Goal: Transaction & Acquisition: Purchase product/service

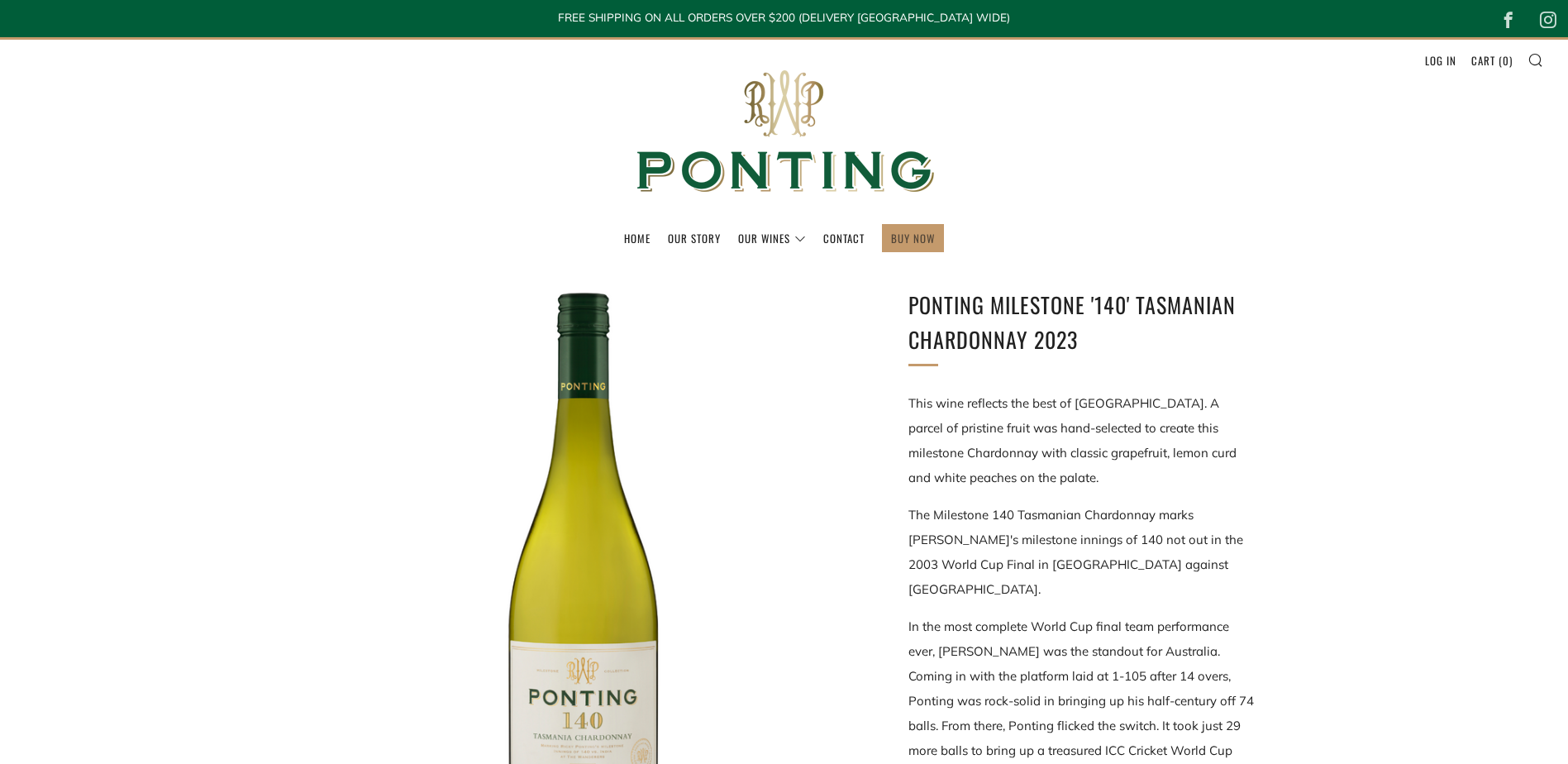
click at [920, 234] on link "BUY NOW" at bounding box center [912, 237] width 44 height 26
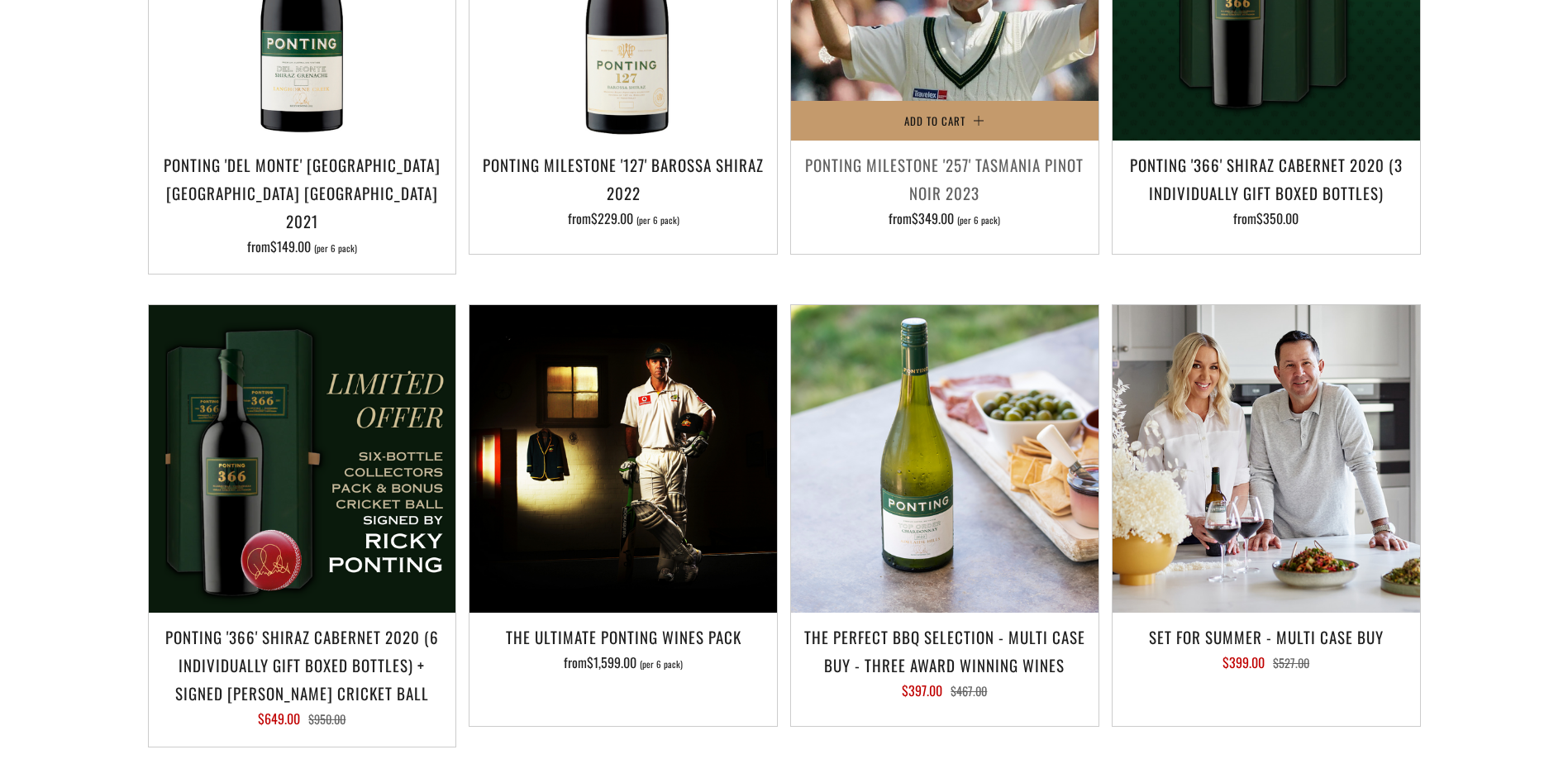
scroll to position [1653, 0]
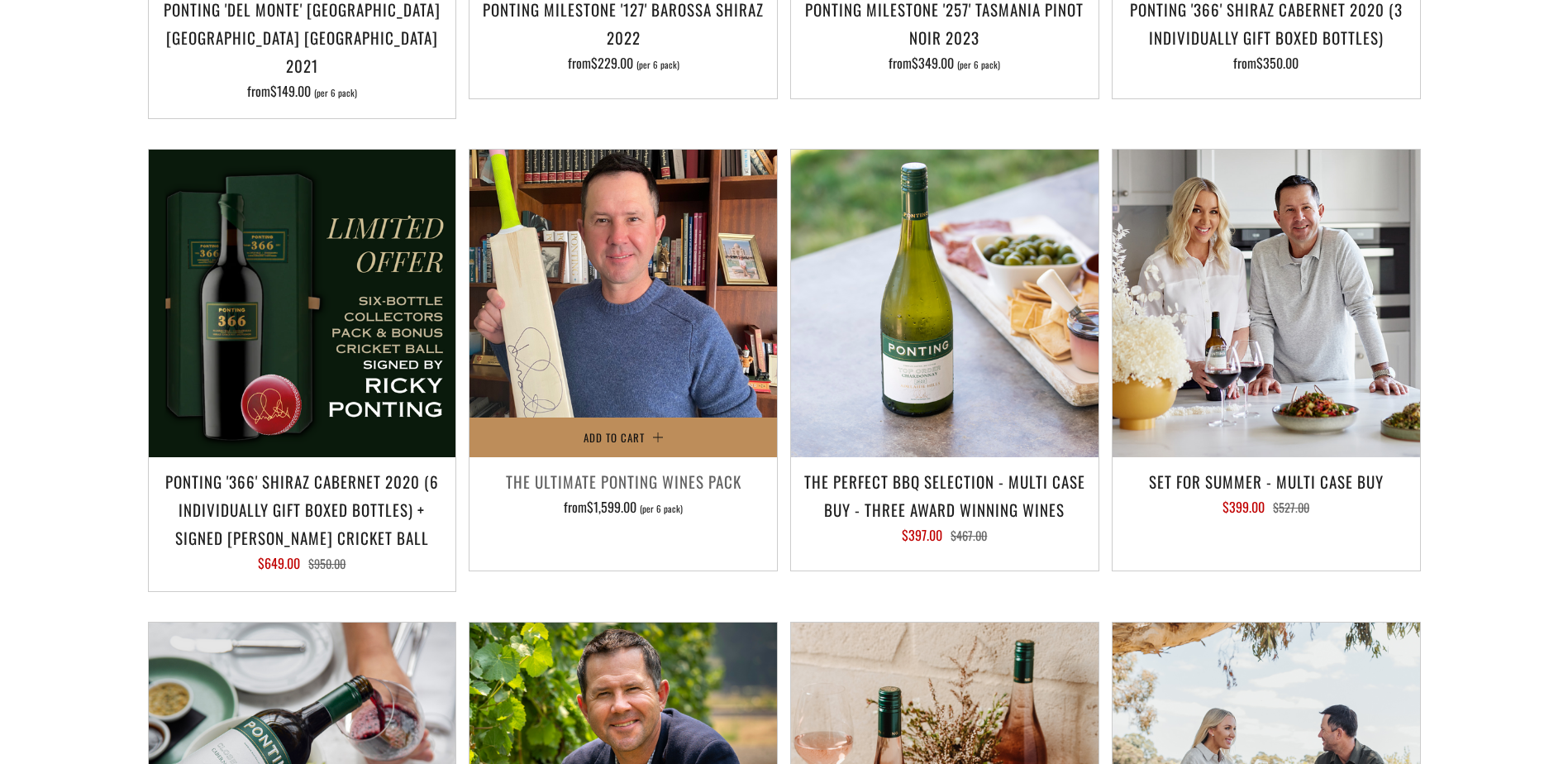
click at [666, 417] on button "Add to Cart" at bounding box center [623, 437] width 308 height 40
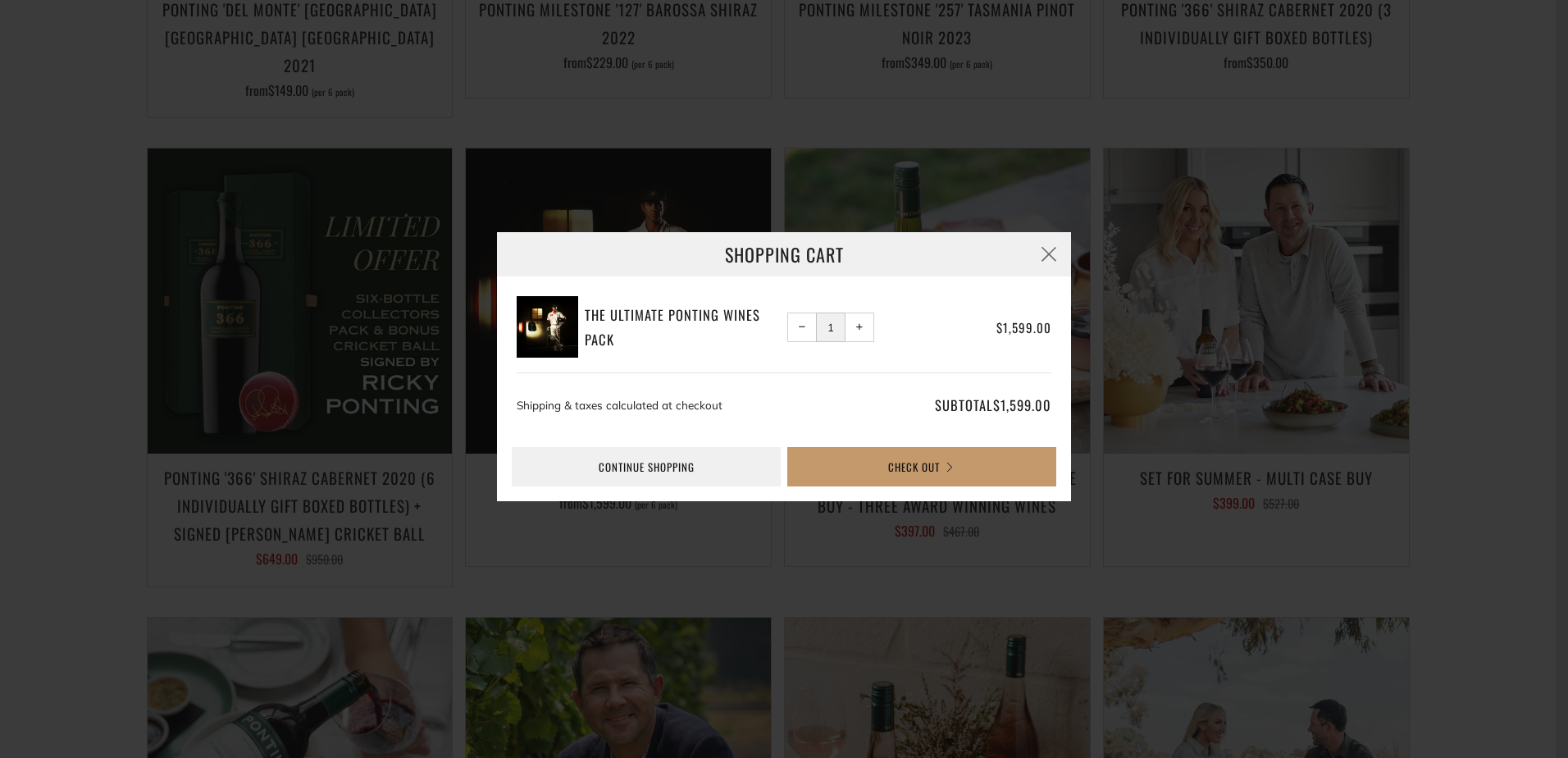
click at [809, 327] on button "− Reduce item quantity by one" at bounding box center [801, 327] width 29 height 29
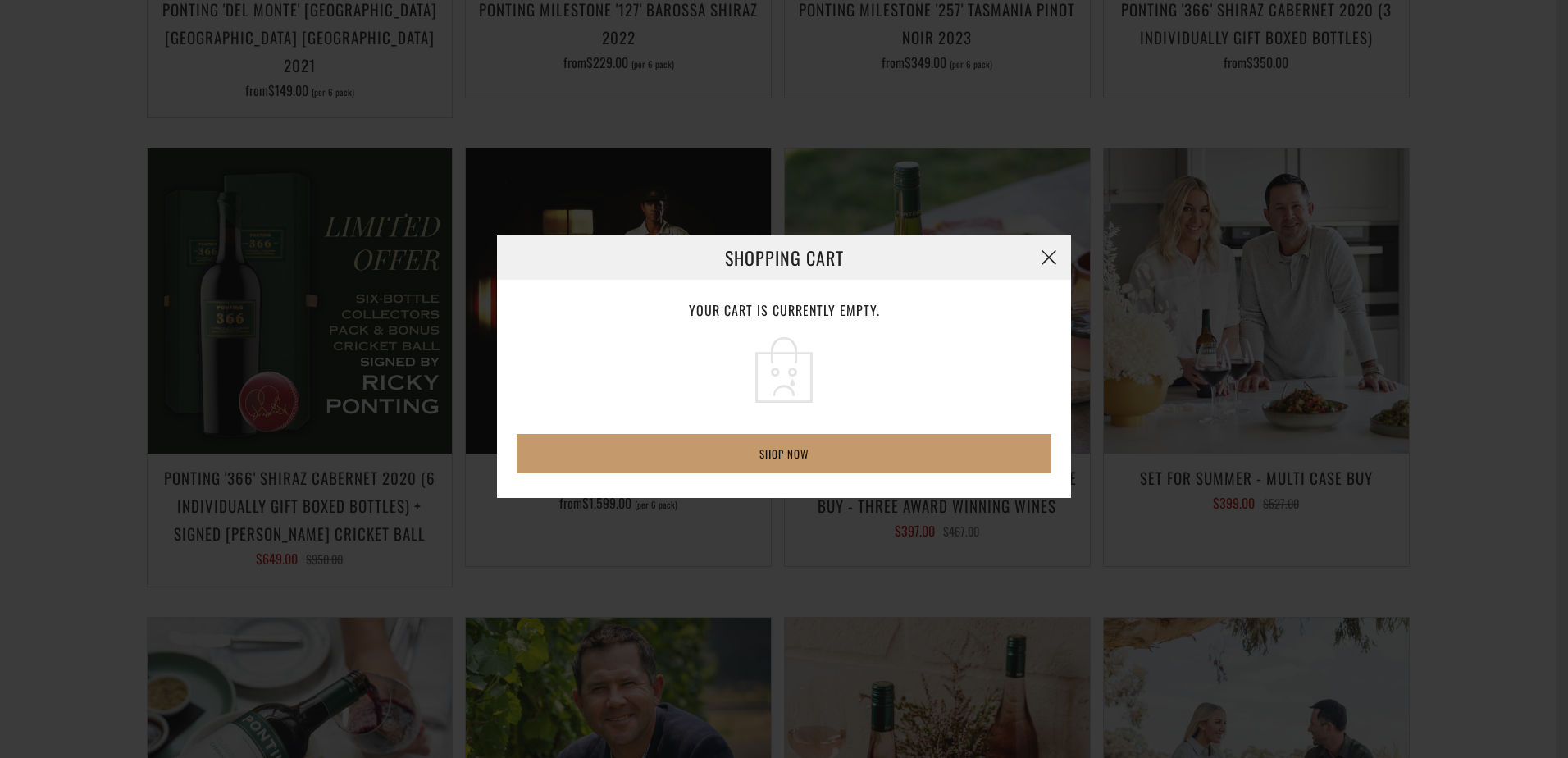
click at [1051, 251] on button "button" at bounding box center [1049, 258] width 45 height 45
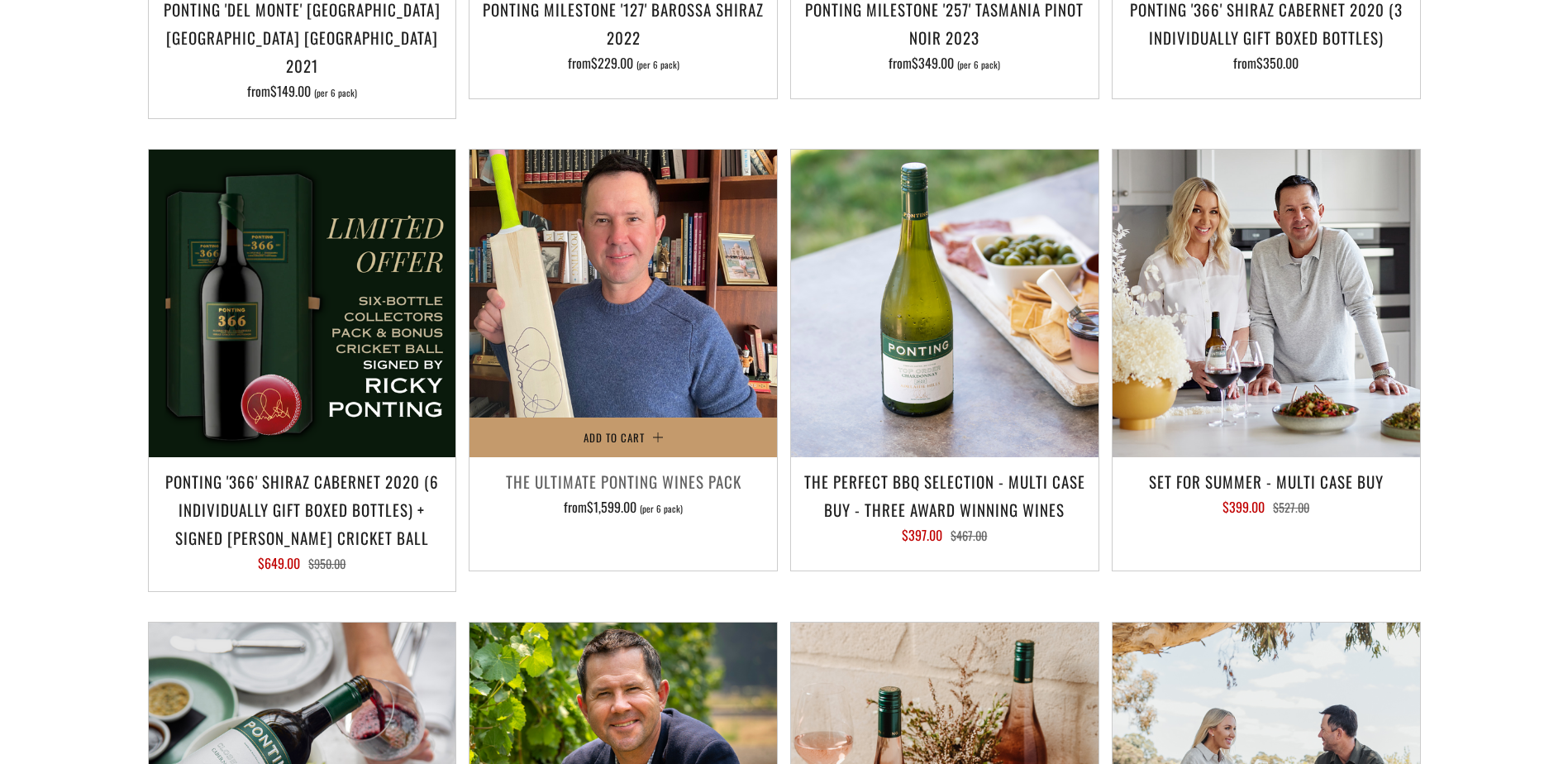
click at [615, 274] on img at bounding box center [623, 303] width 308 height 308
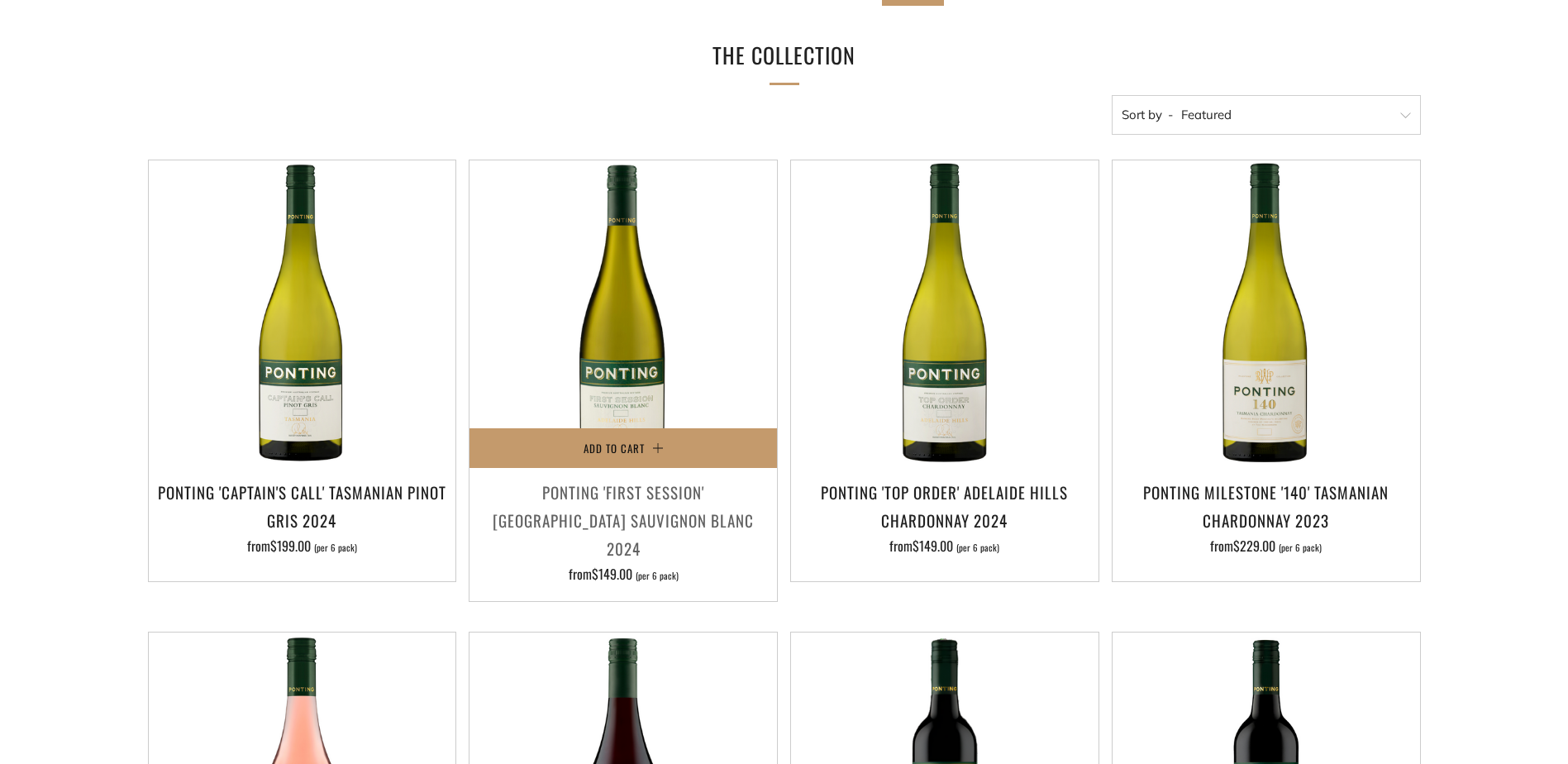
scroll to position [248, 0]
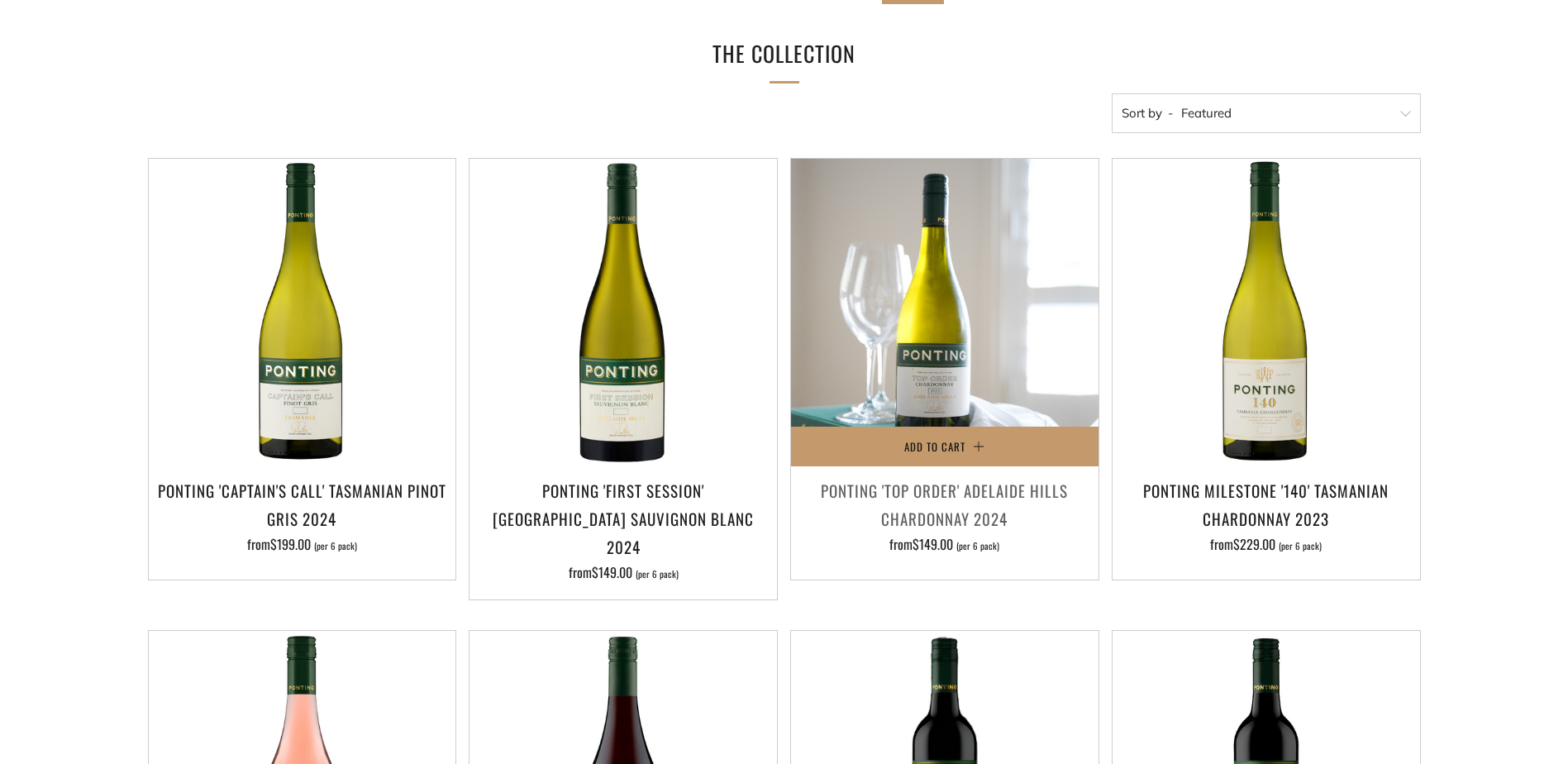
click at [909, 360] on img at bounding box center [945, 312] width 308 height 308
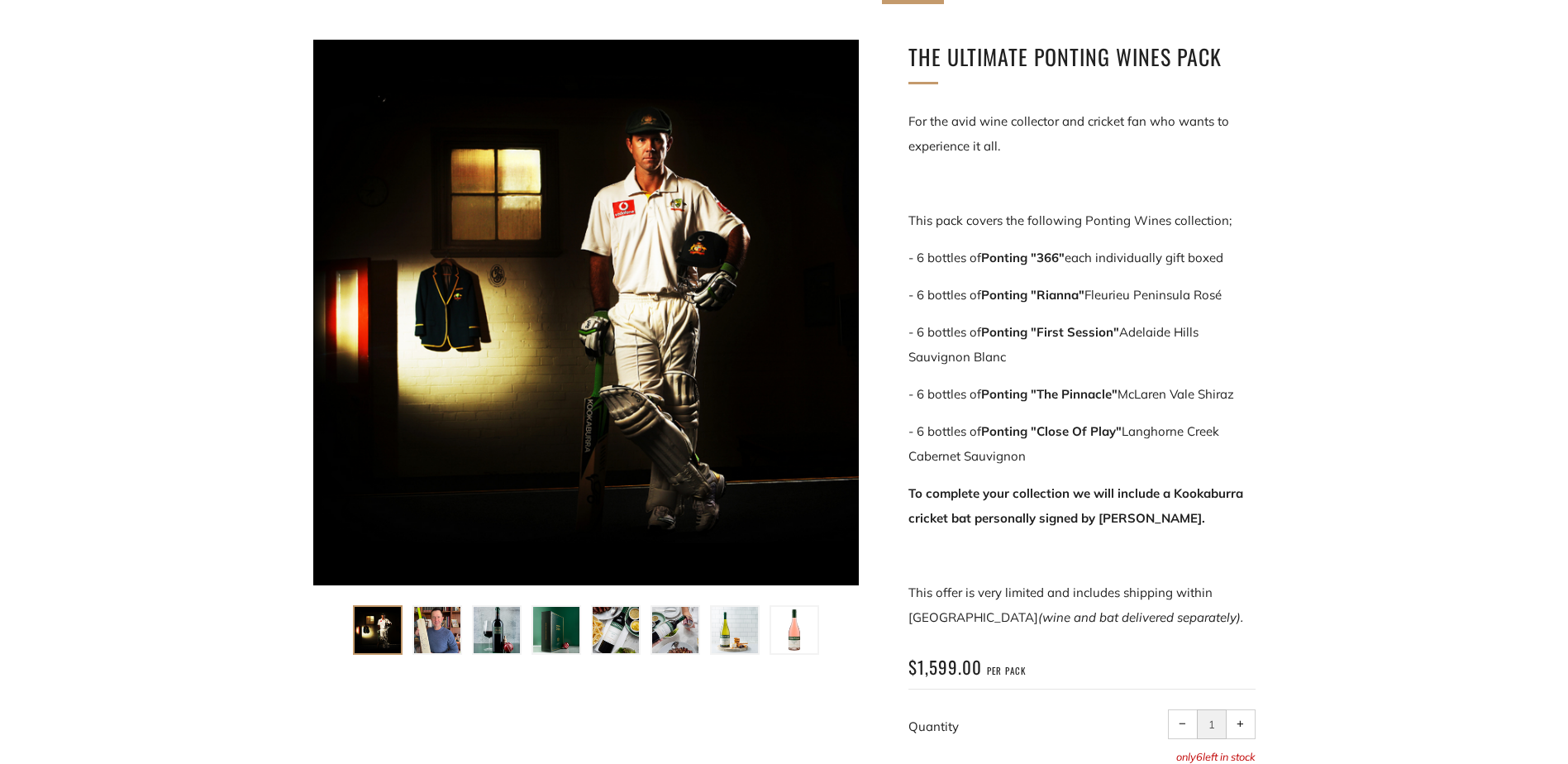
scroll to position [330, 0]
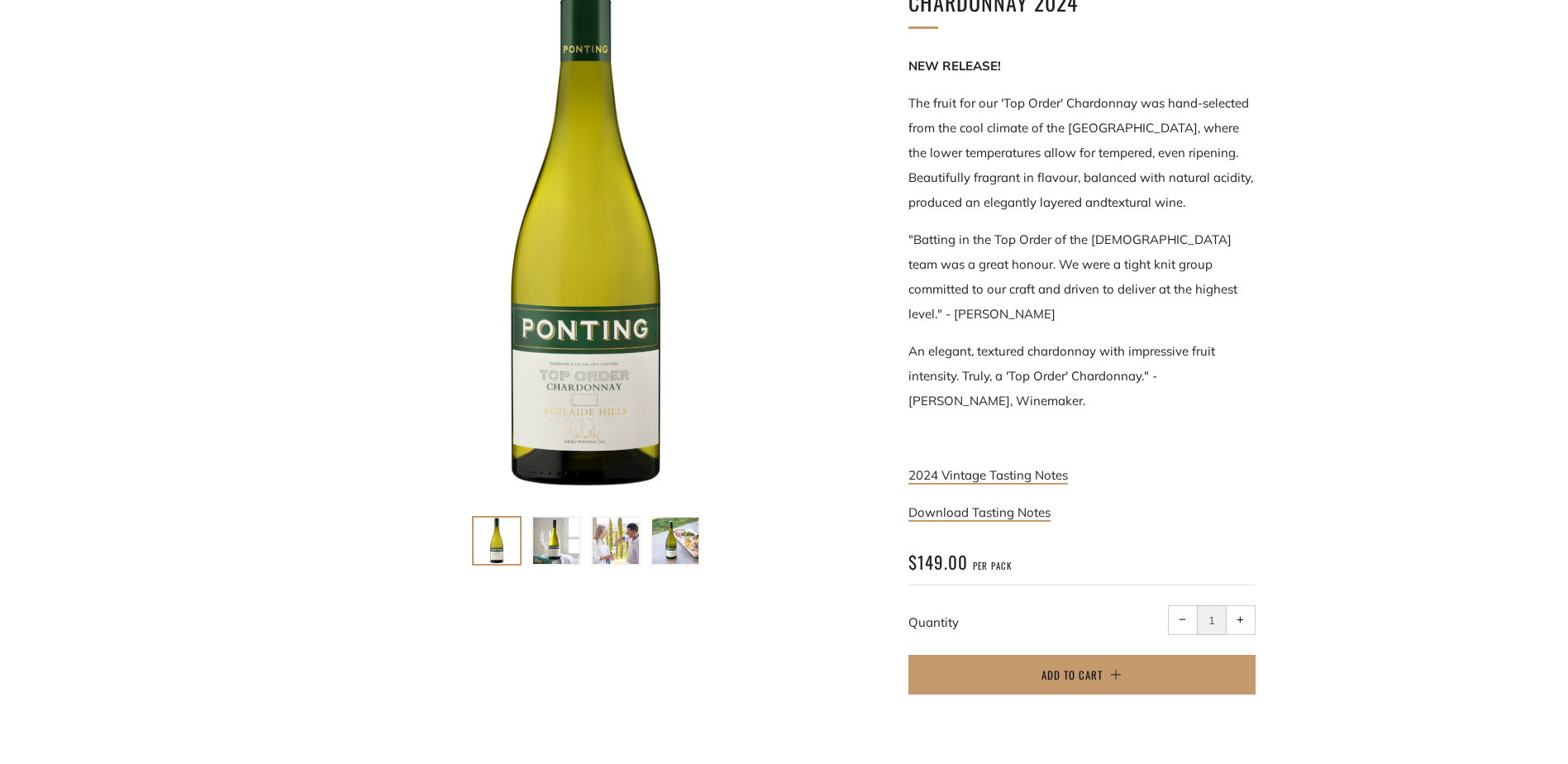
scroll to position [330, 0]
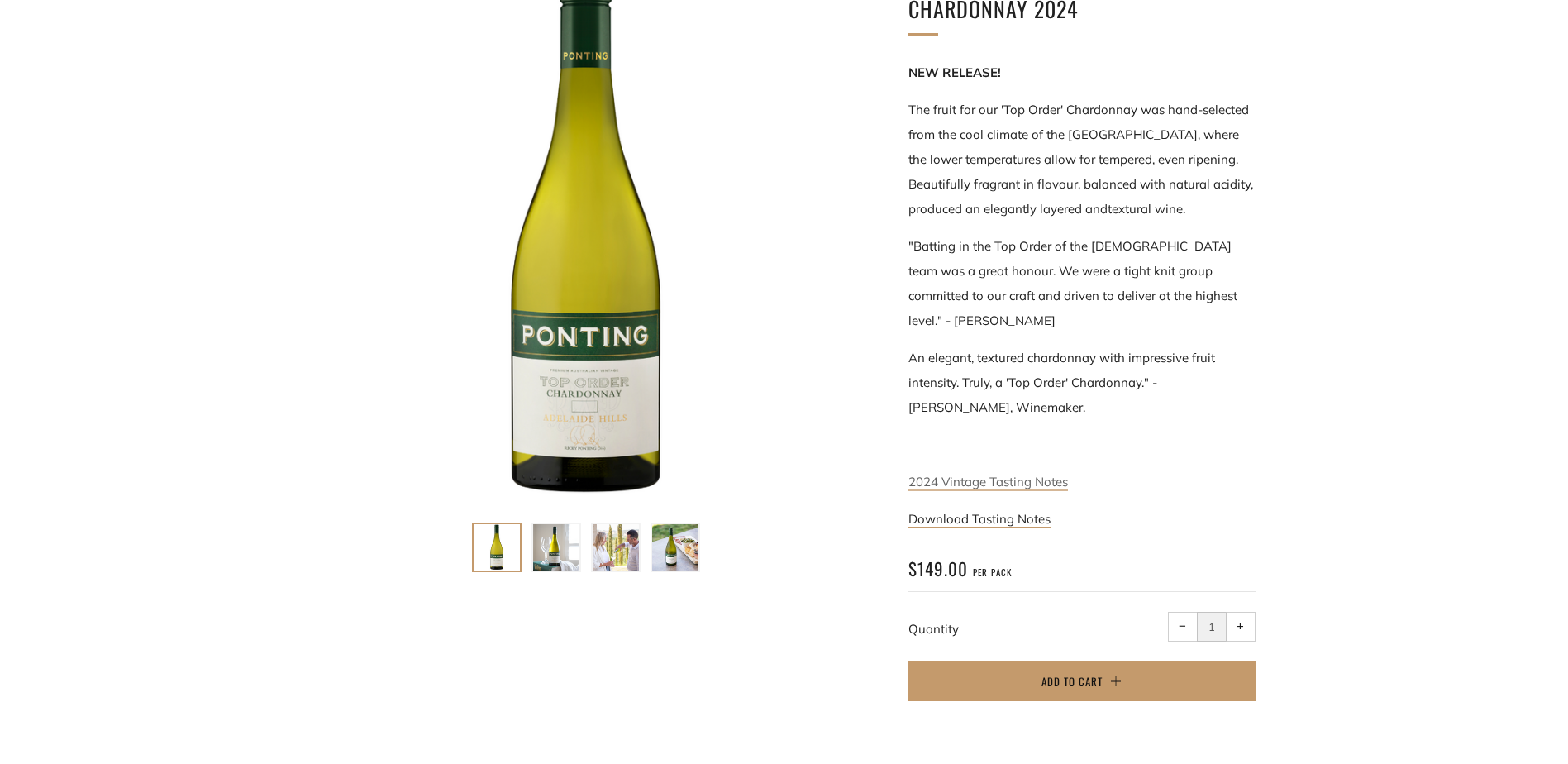
click at [986, 474] on link "2024 Vintage Tasting Notes" at bounding box center [988, 483] width 159 height 18
click at [975, 511] on link "Download Tasting Notes" at bounding box center [980, 520] width 143 height 18
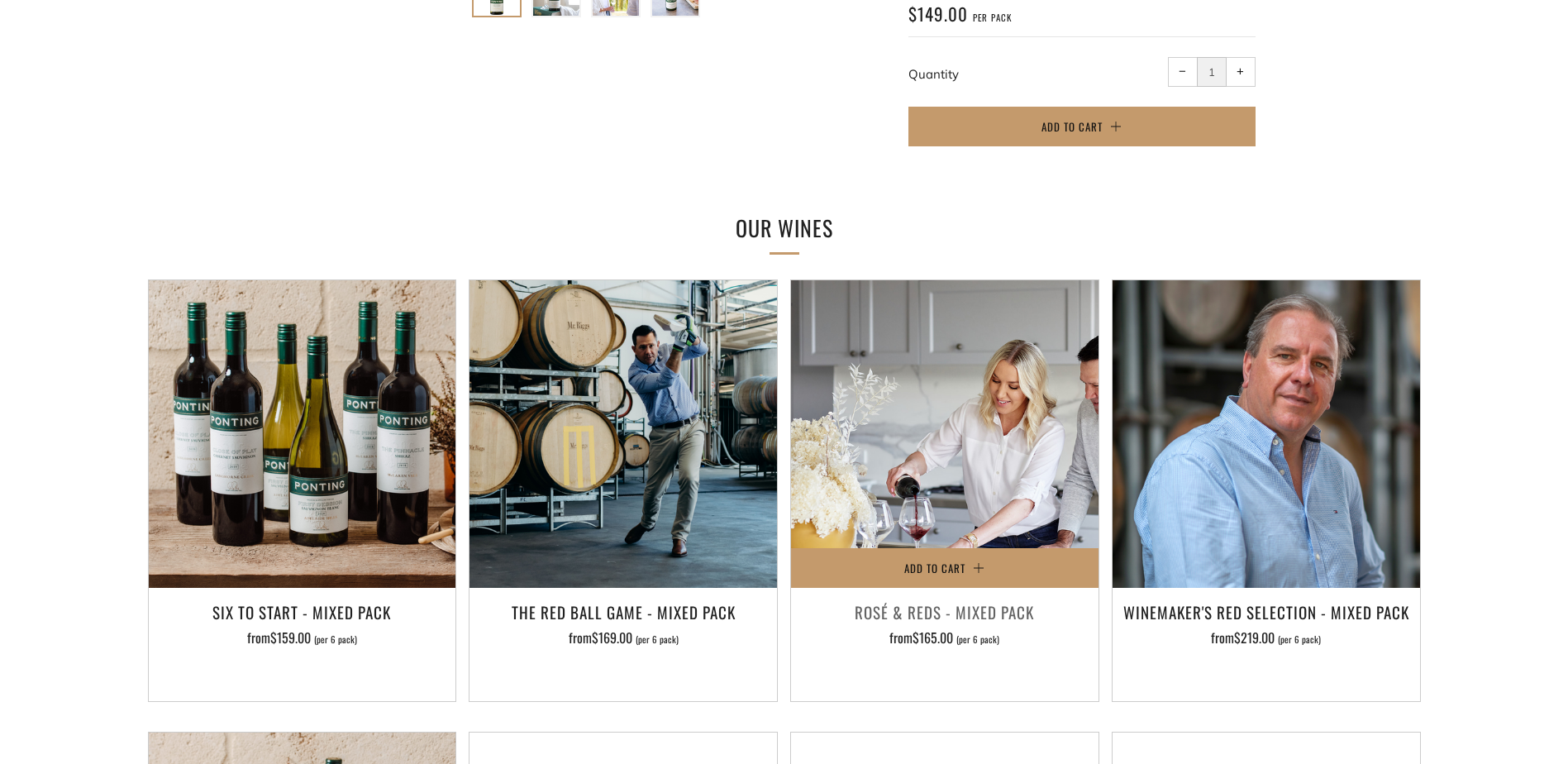
scroll to position [910, 0]
